Goal: Book appointment/travel/reservation

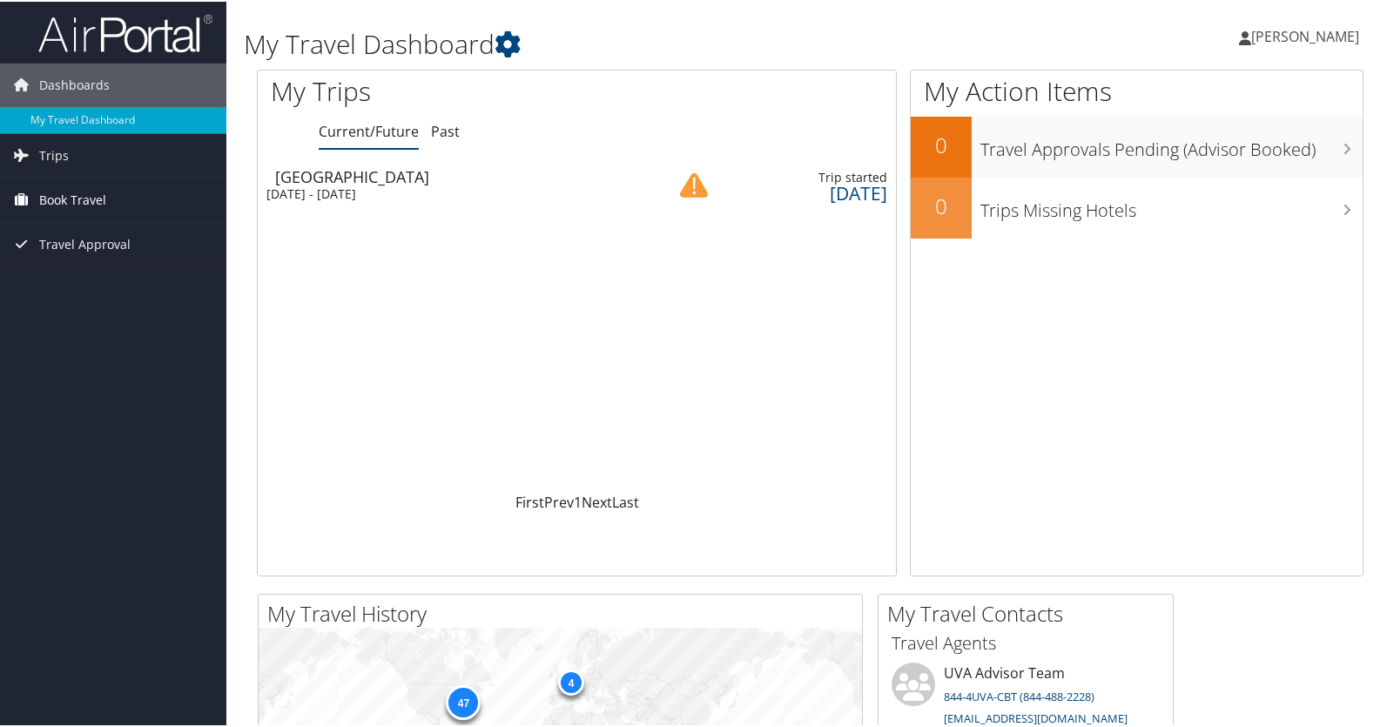
click at [61, 202] on span "Book Travel" at bounding box center [72, 199] width 67 height 44
click at [48, 155] on span "Trips" at bounding box center [54, 154] width 30 height 44
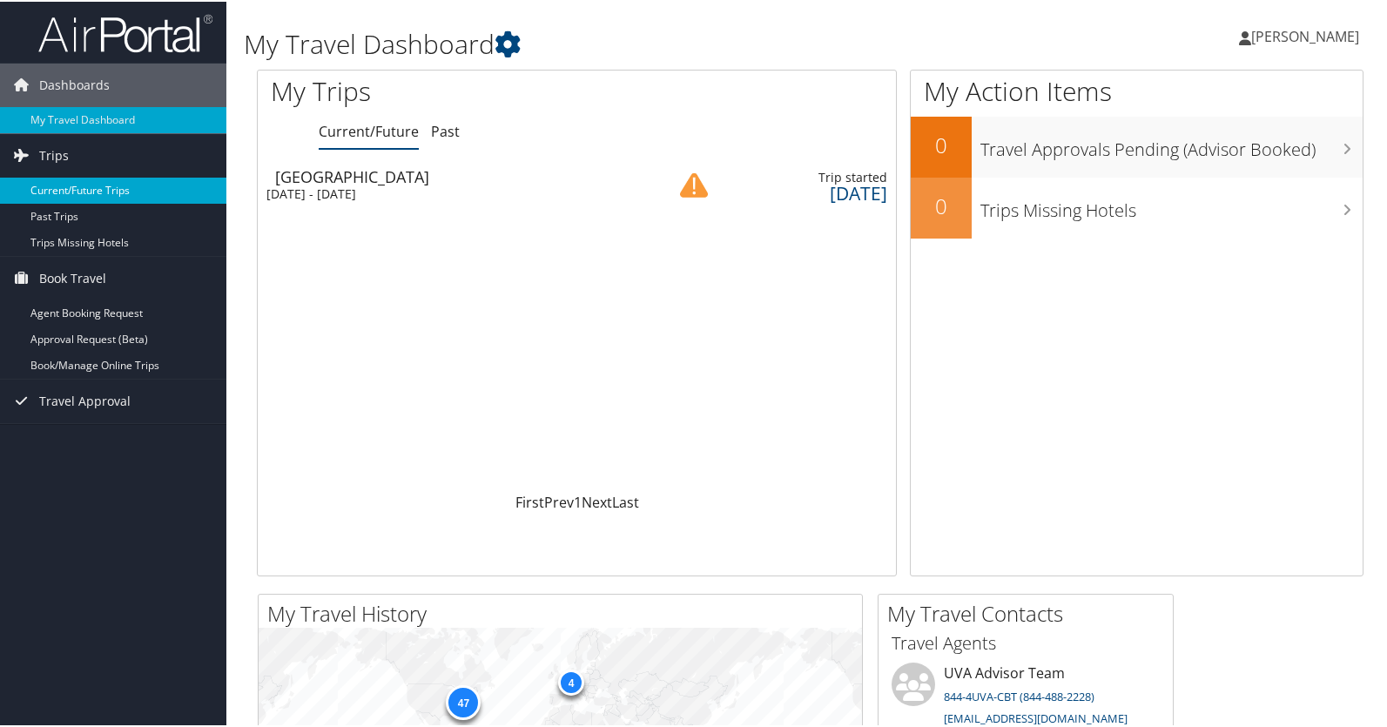
click at [50, 193] on link "Current/Future Trips" at bounding box center [113, 189] width 226 height 26
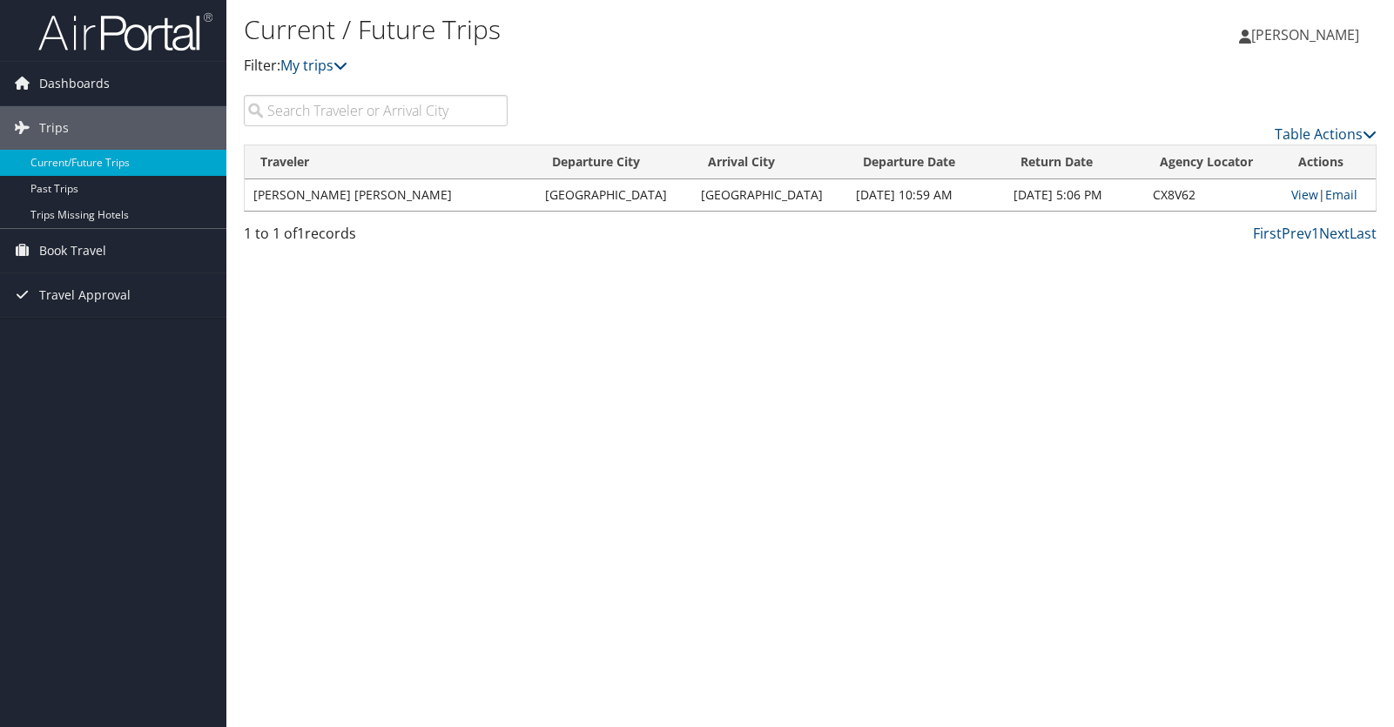
click at [1295, 204] on td "View | Email" at bounding box center [1328, 194] width 93 height 31
click at [1297, 198] on link "View" at bounding box center [1304, 194] width 27 height 17
click at [78, 252] on span "Book Travel" at bounding box center [72, 251] width 67 height 44
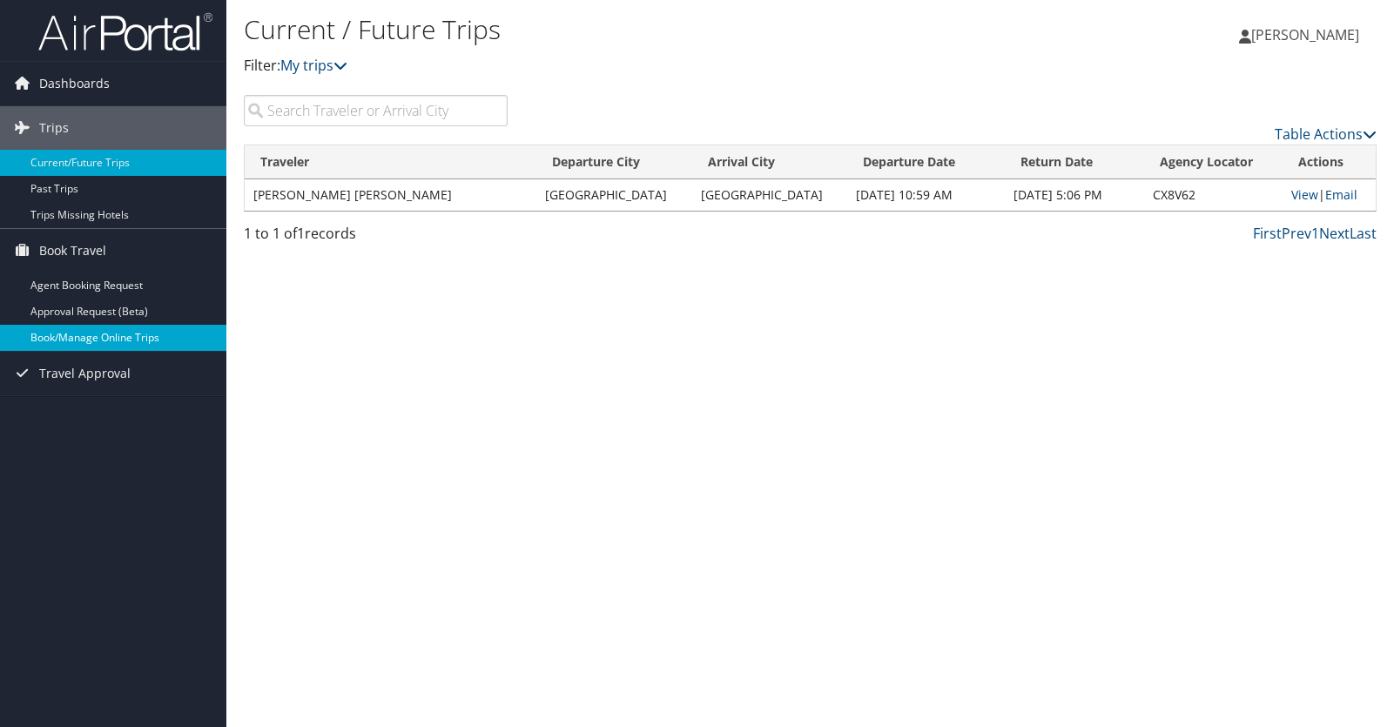
click at [85, 340] on link "Book/Manage Online Trips" at bounding box center [113, 338] width 226 height 26
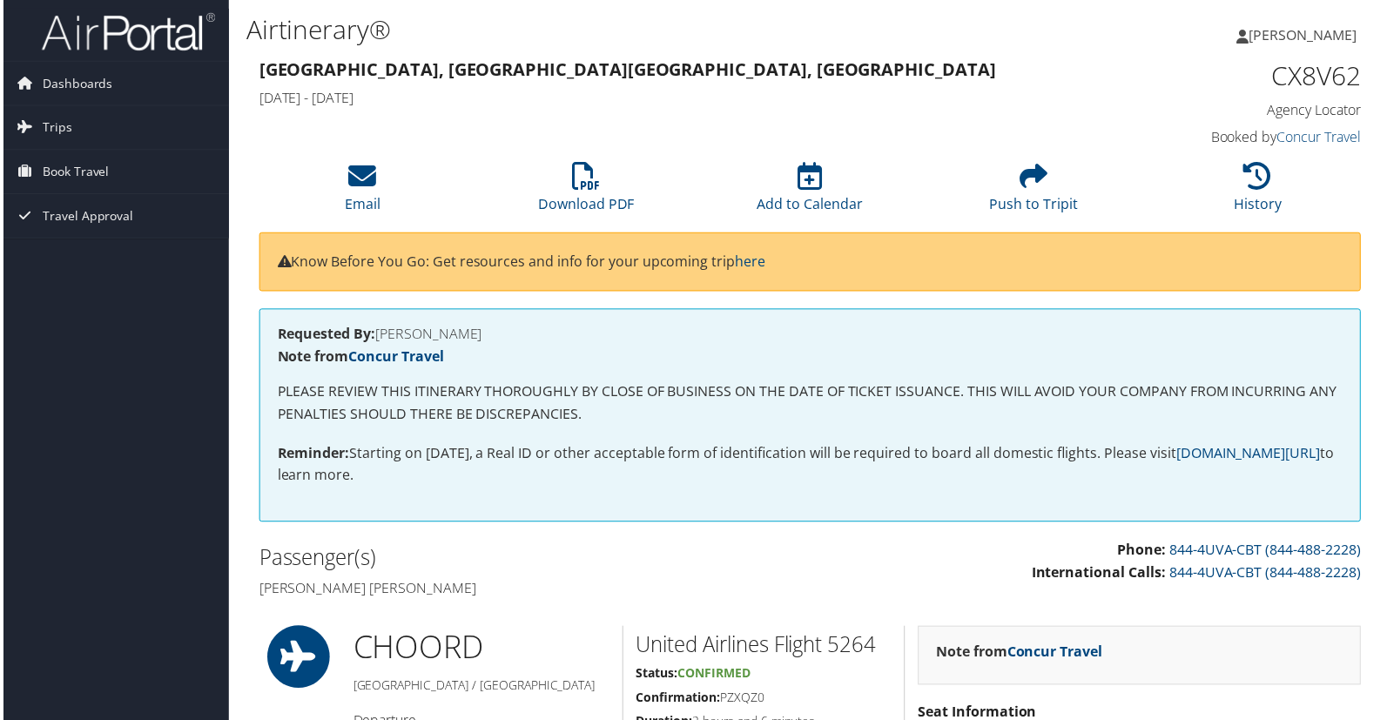
scroll to position [105, 0]
